Goal: Task Accomplishment & Management: Manage account settings

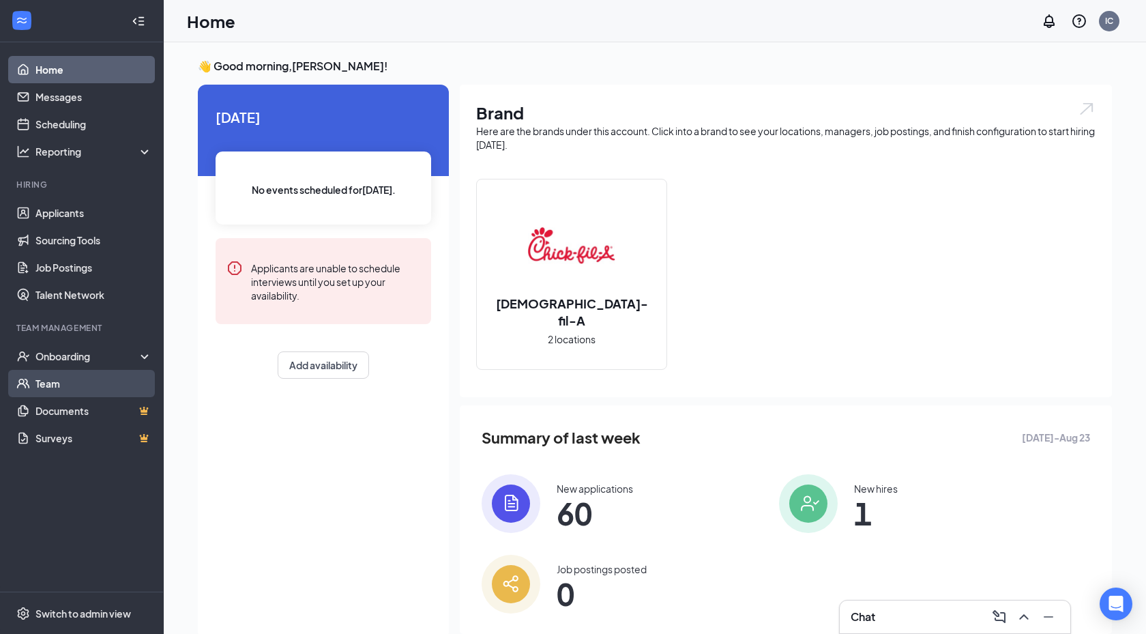
click at [58, 391] on link "Team" at bounding box center [93, 383] width 117 height 27
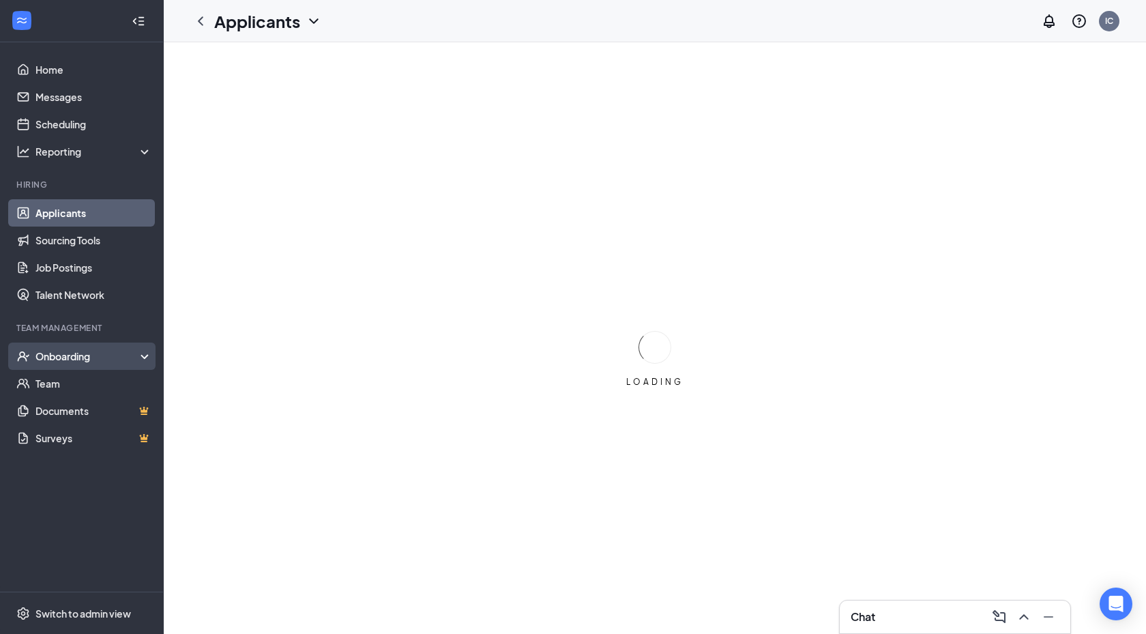
click at [76, 345] on div "Onboarding" at bounding box center [82, 355] width 164 height 27
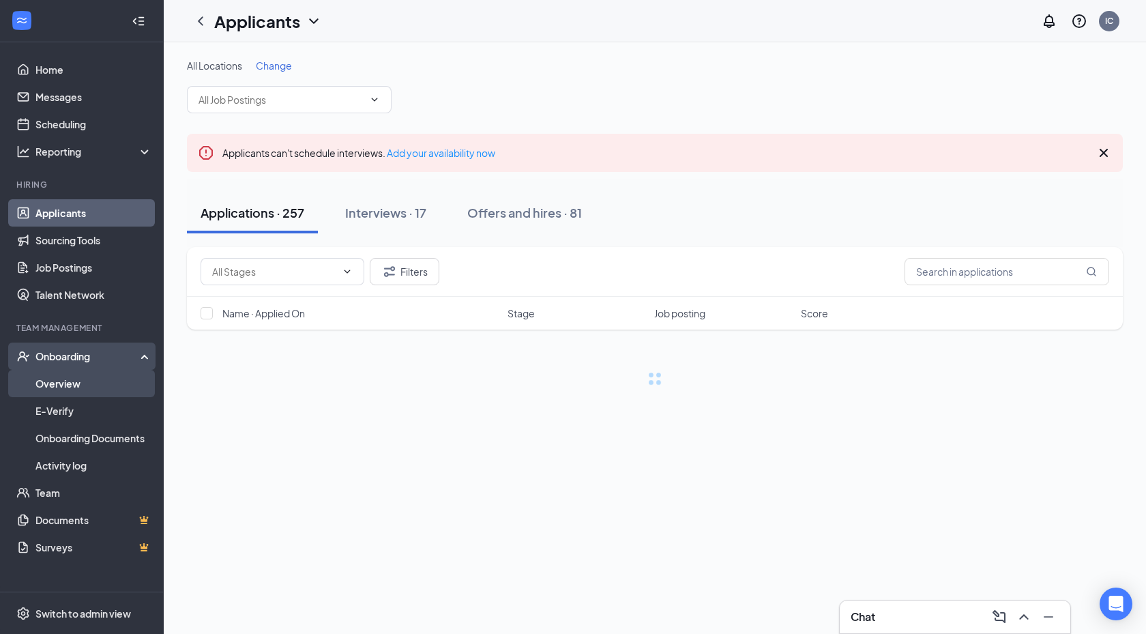
click at [70, 377] on link "Overview" at bounding box center [93, 383] width 117 height 27
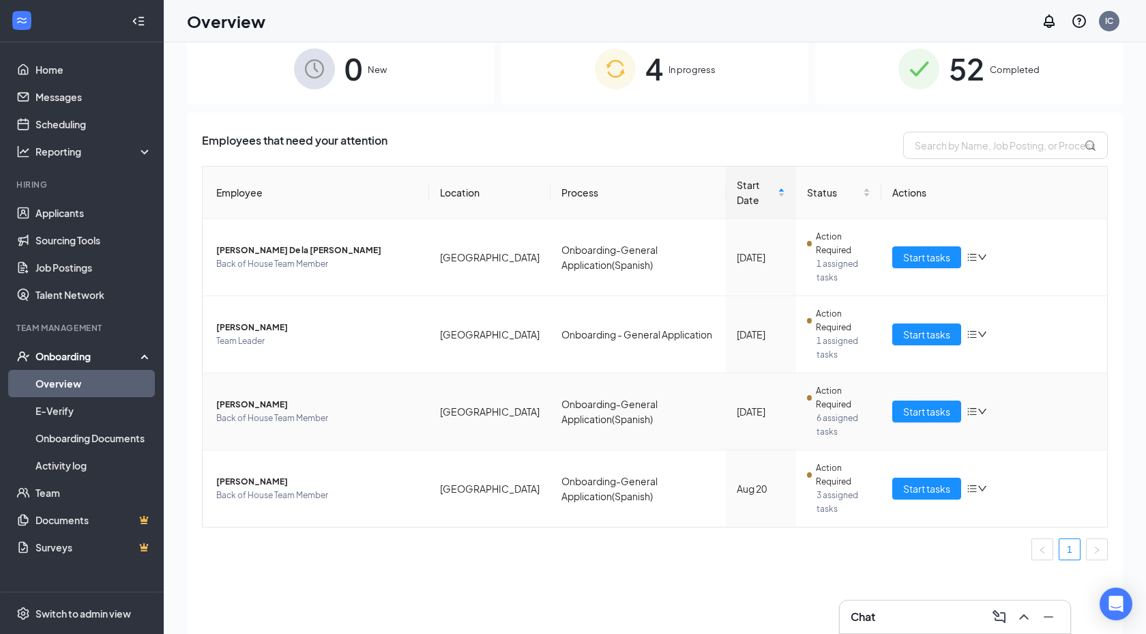
scroll to position [37, 0]
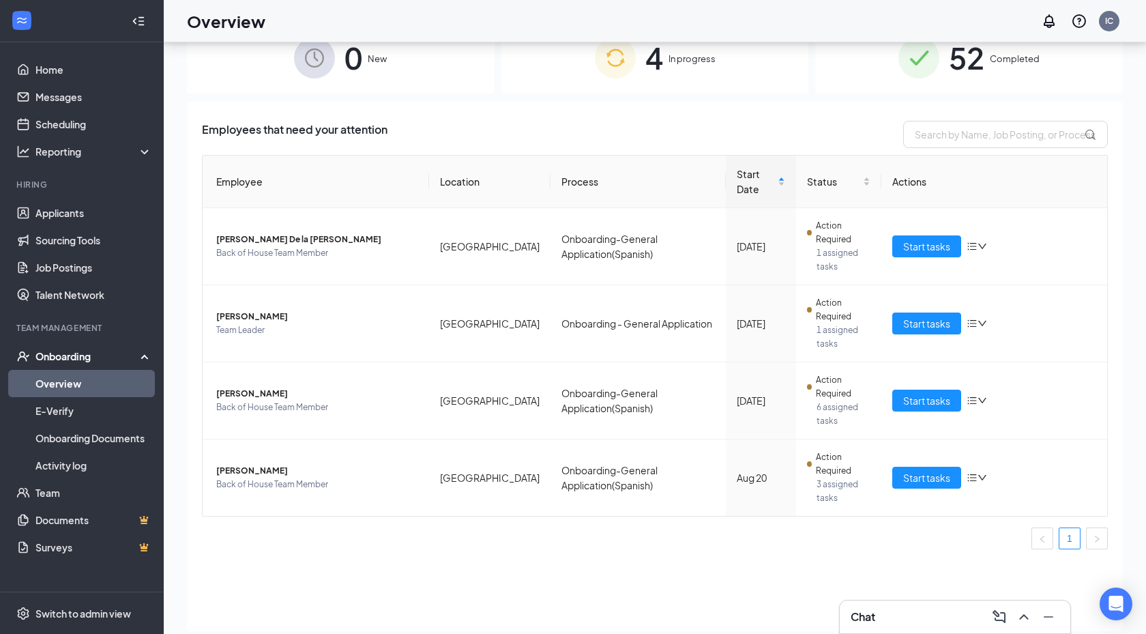
click at [640, 53] on div "4 In progress" at bounding box center [655, 58] width 308 height 72
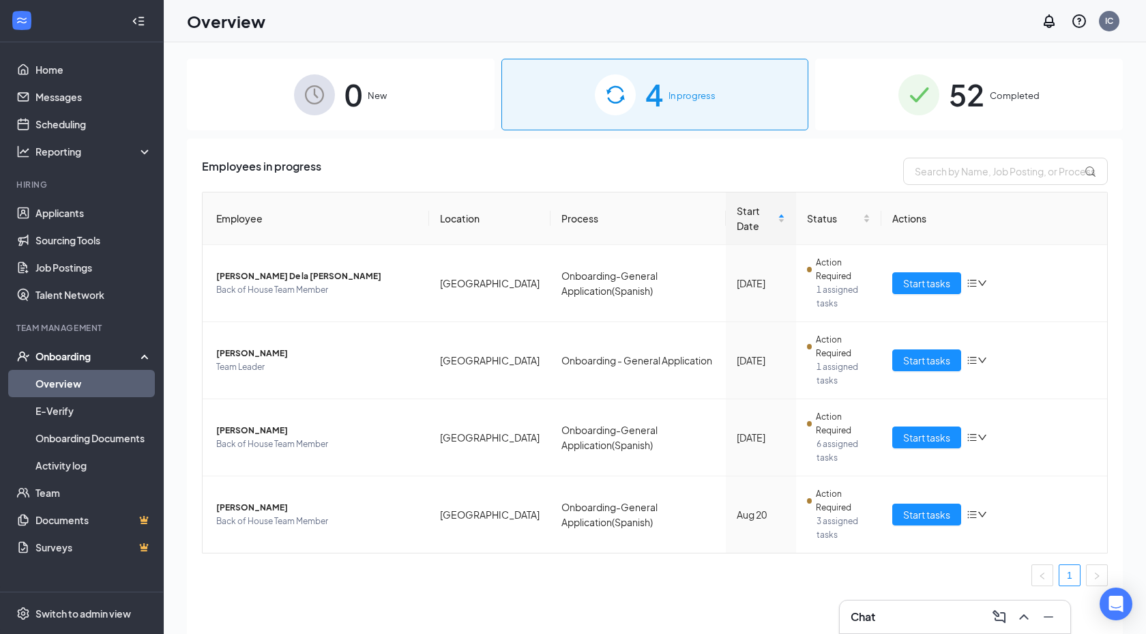
click at [907, 108] on img at bounding box center [918, 94] width 41 height 41
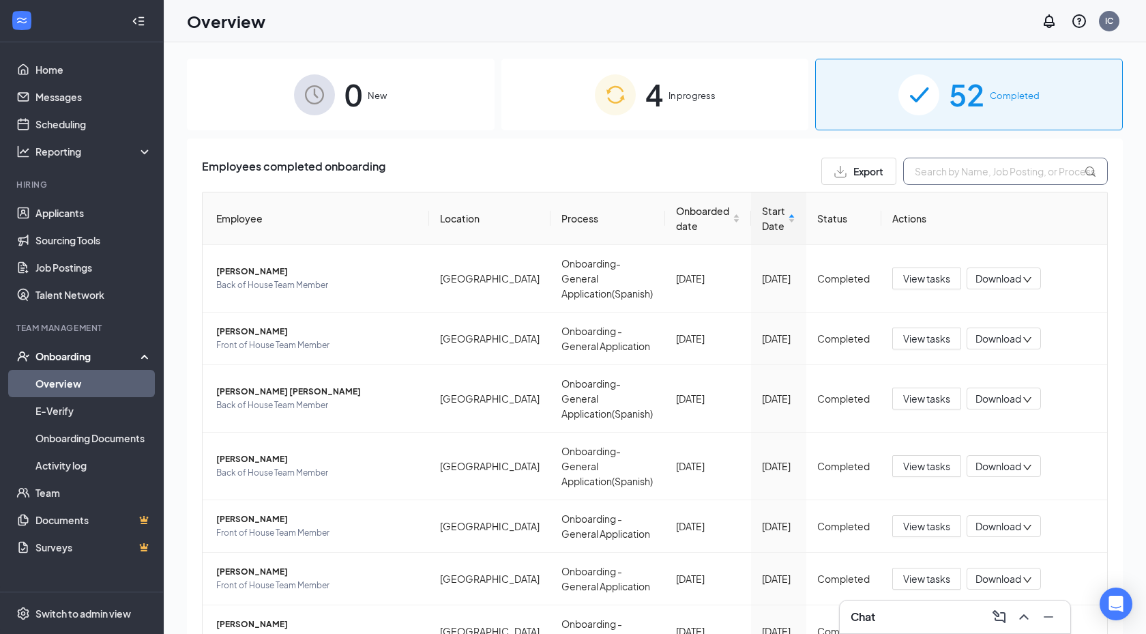
click at [939, 161] on input "text" at bounding box center [1005, 171] width 205 height 27
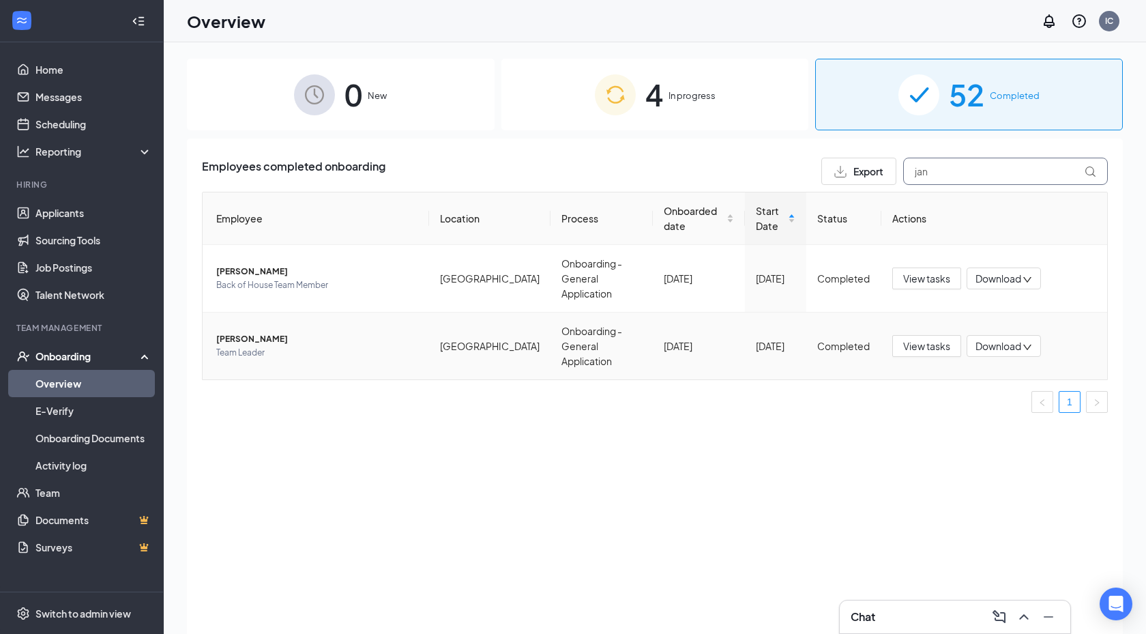
type input "jan"
click at [272, 332] on span "[PERSON_NAME]" at bounding box center [317, 339] width 202 height 14
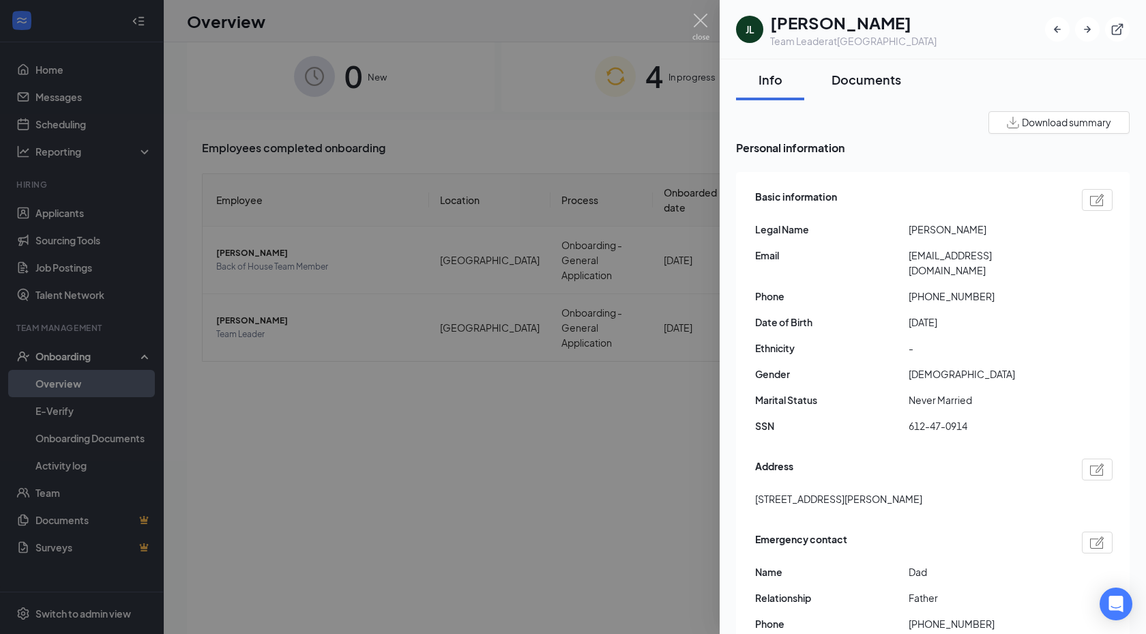
click at [873, 85] on div "Documents" at bounding box center [867, 79] width 70 height 17
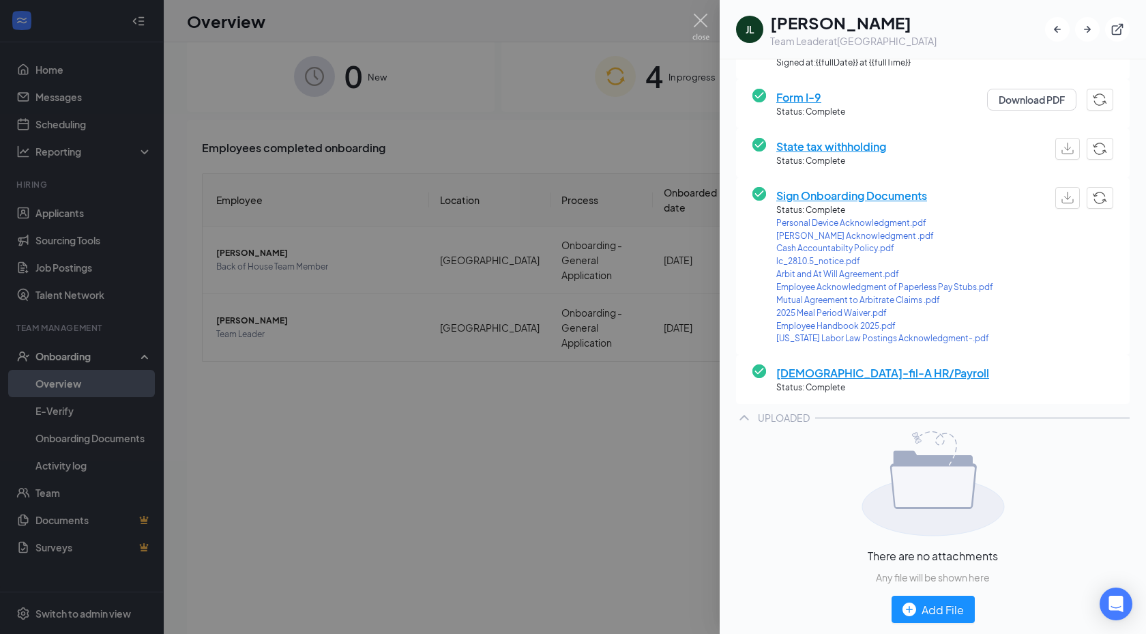
scroll to position [206, 0]
click at [864, 372] on span "[DEMOGRAPHIC_DATA]-fil-A HR/Payroll" at bounding box center [882, 372] width 213 height 17
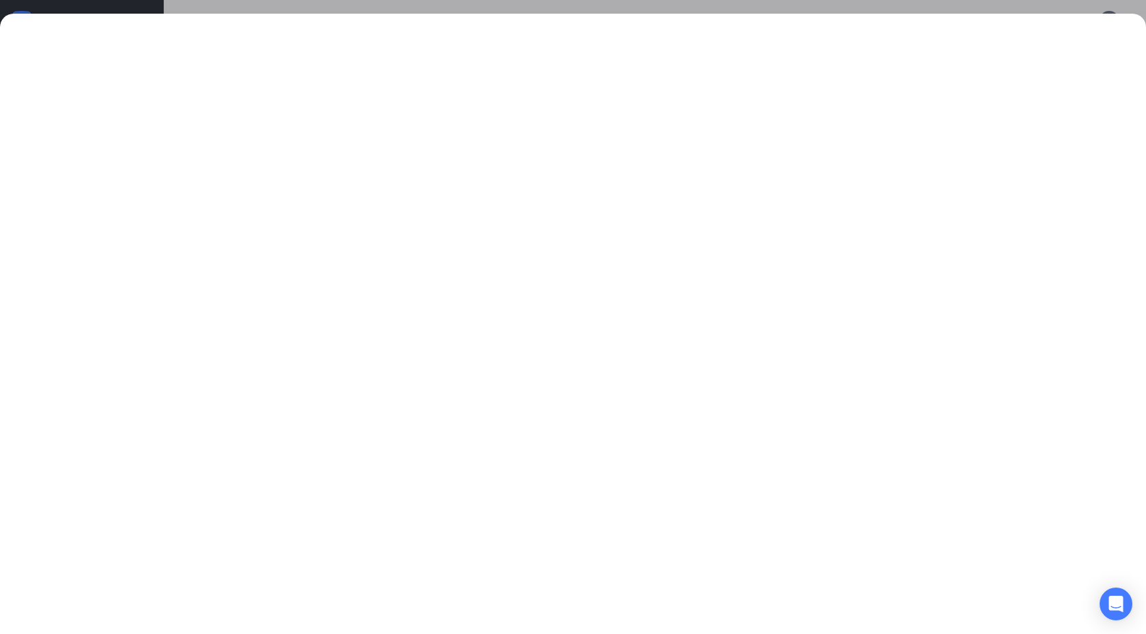
scroll to position [59, 0]
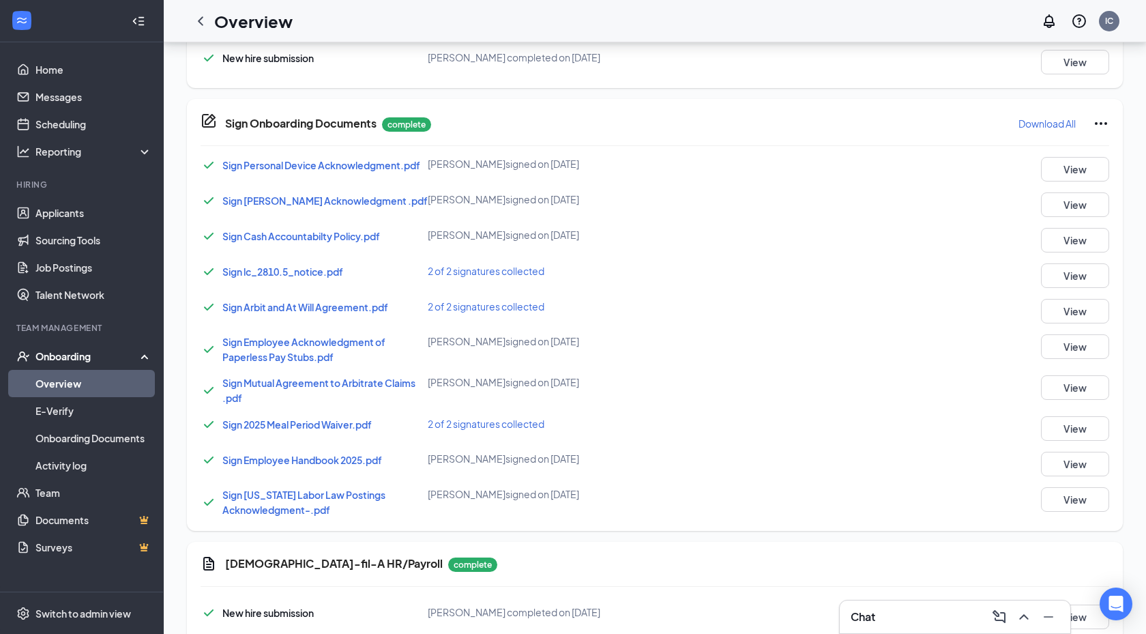
scroll to position [735, 0]
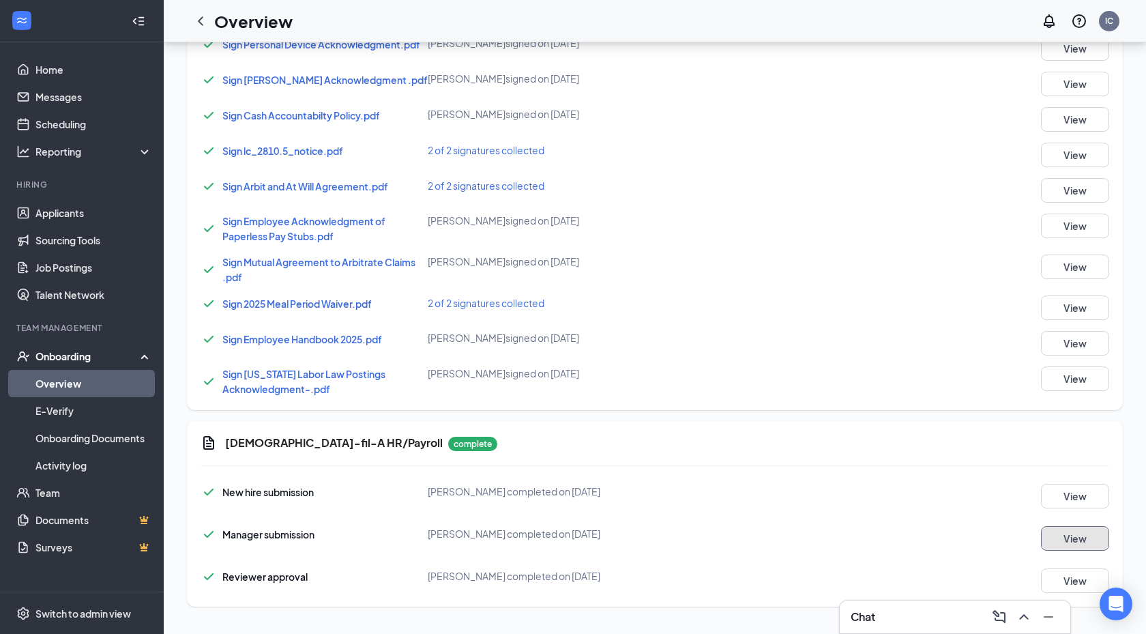
drag, startPoint x: 1058, startPoint y: 531, endPoint x: 953, endPoint y: 407, distance: 163.2
click at [961, 407] on div "Basic Information complete New hire submission [PERSON_NAME] completed on [DATE…" at bounding box center [655, 61] width 936 height 1111
click at [1098, 495] on button "View" at bounding box center [1075, 496] width 68 height 25
click at [43, 61] on link "Home" at bounding box center [93, 69] width 117 height 27
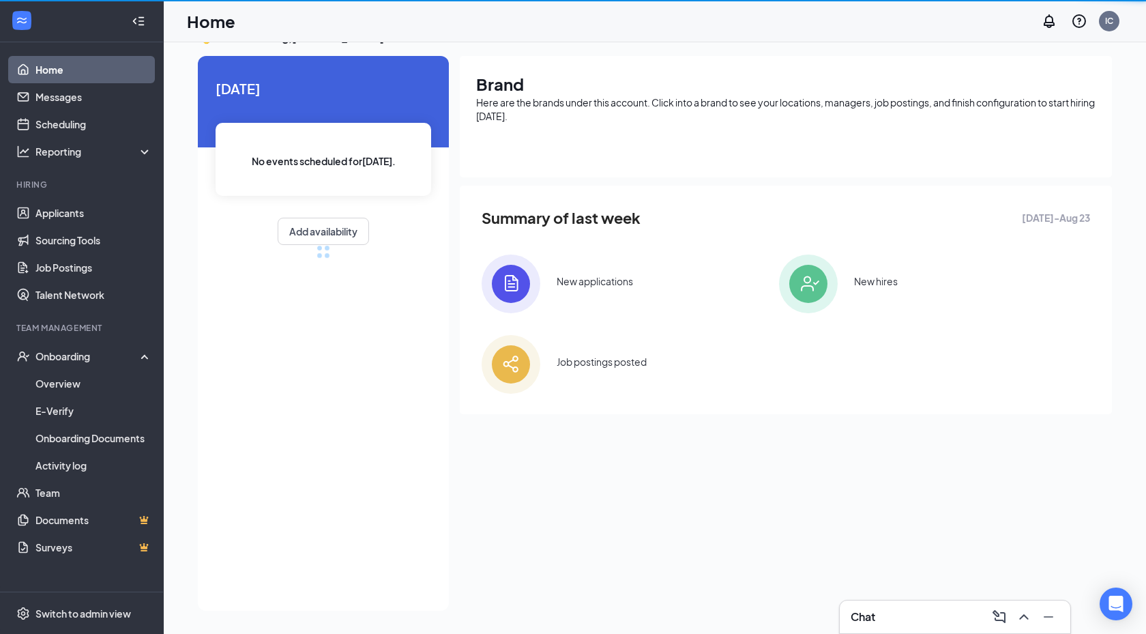
scroll to position [32, 0]
